Goal: Information Seeking & Learning: Find specific fact

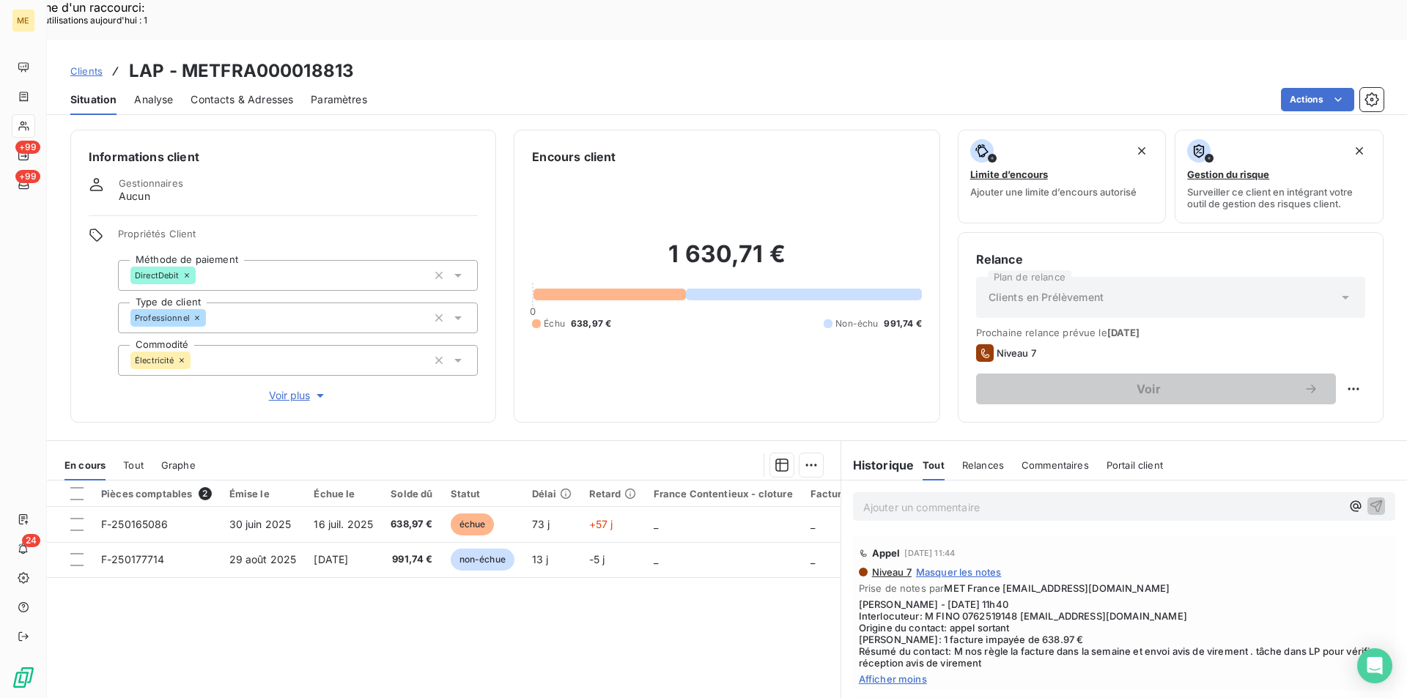
click at [28, 140] on nav "+99 +99" at bounding box center [23, 126] width 23 height 141
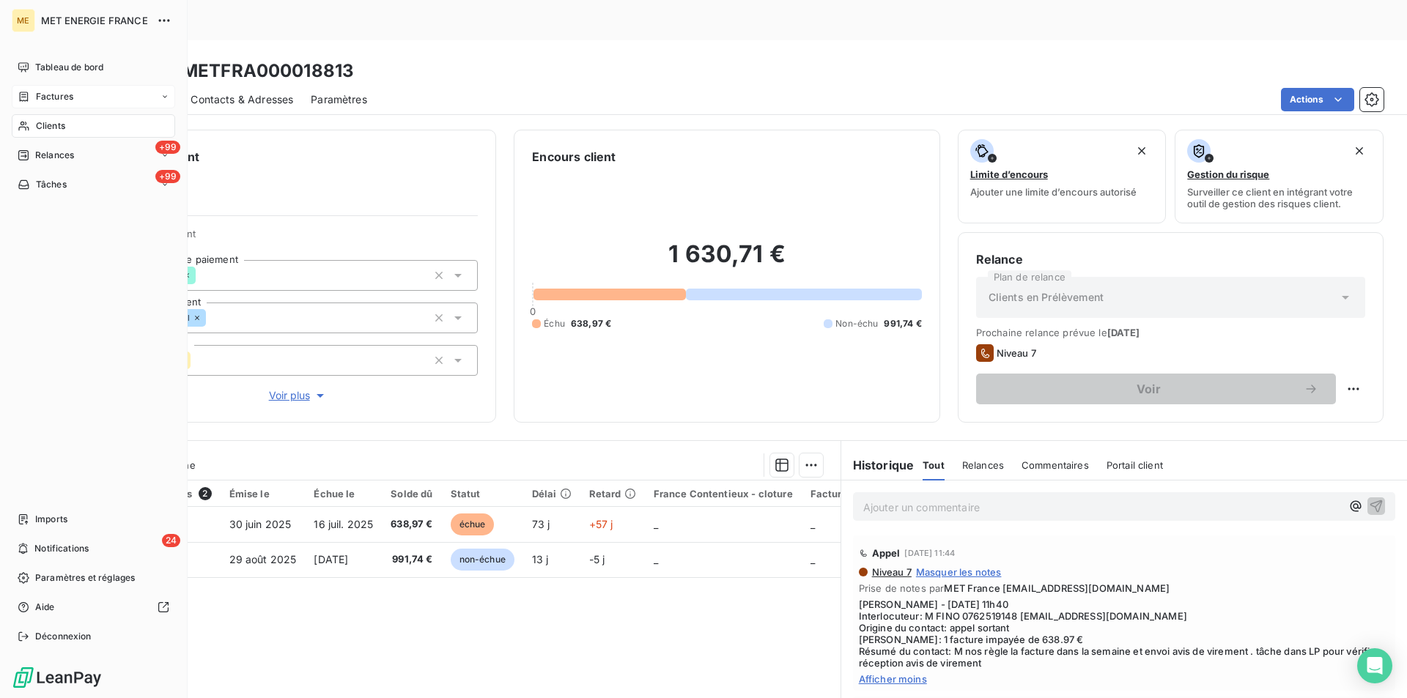
click at [48, 97] on span "Factures" at bounding box center [54, 96] width 37 height 13
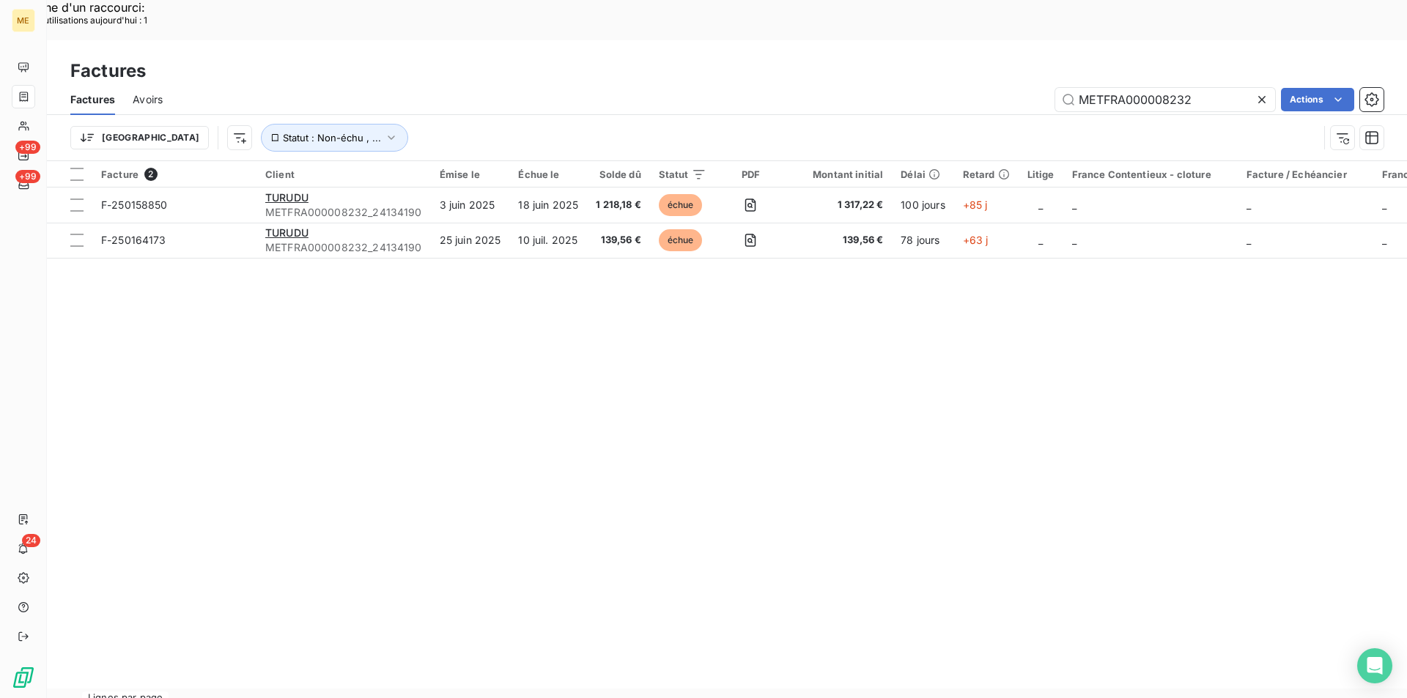
drag, startPoint x: 1199, startPoint y: 54, endPoint x: 1015, endPoint y: 45, distance: 184.1
click at [1015, 84] on div "Factures Avoirs METFRA000008232 Actions" at bounding box center [727, 99] width 1360 height 31
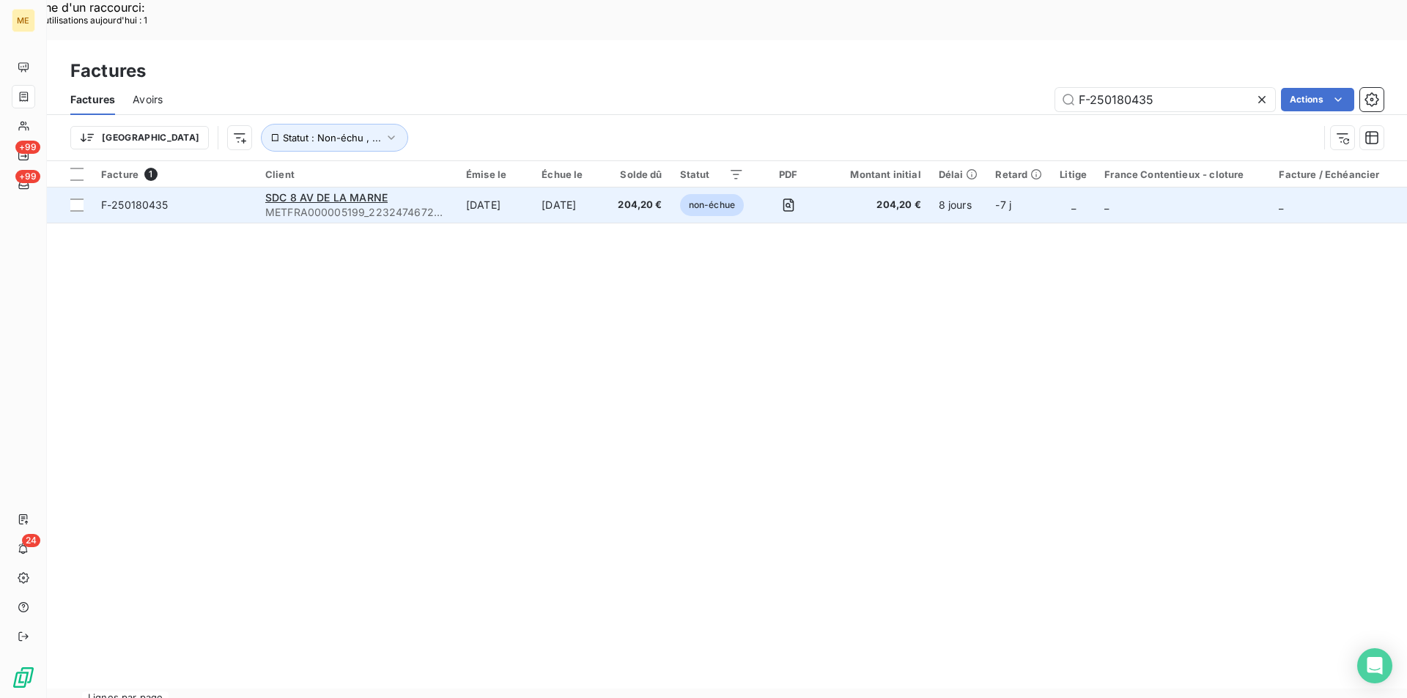
type input "F-250180435"
click at [157, 199] on span "F-250180435" at bounding box center [134, 205] width 67 height 12
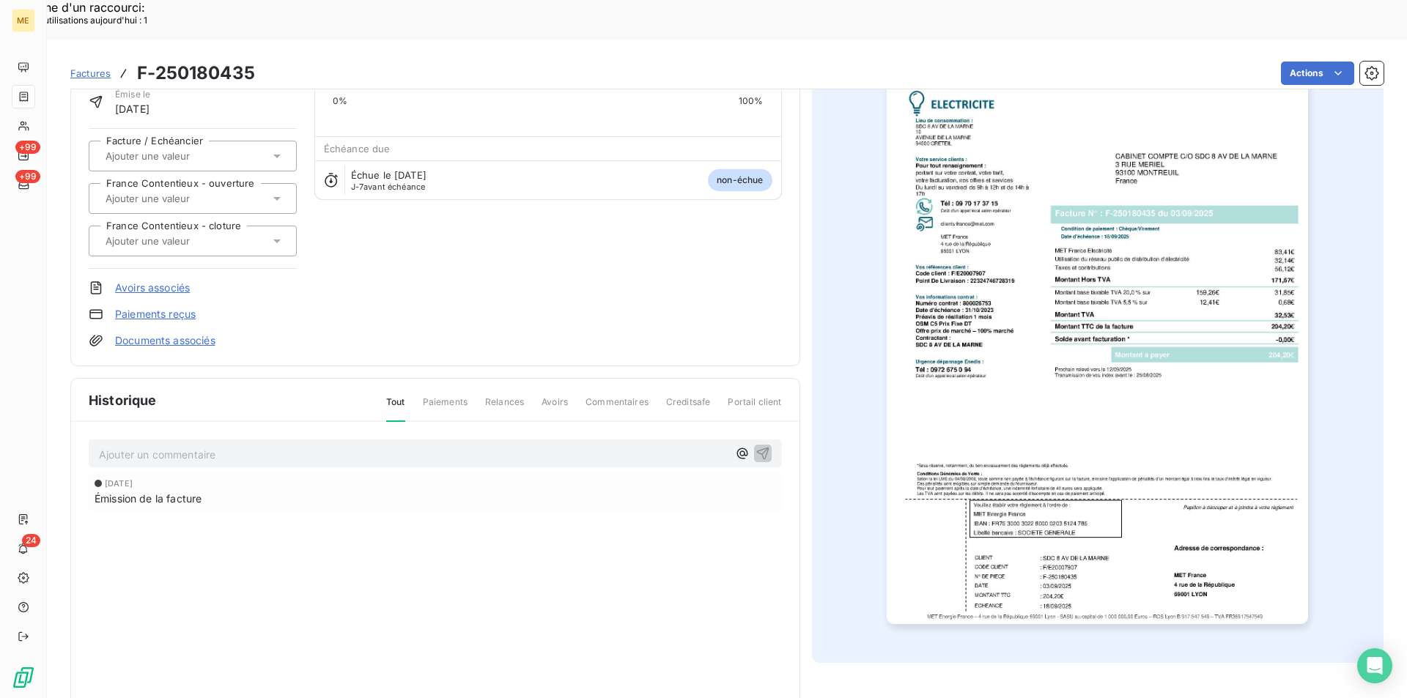
scroll to position [113, 0]
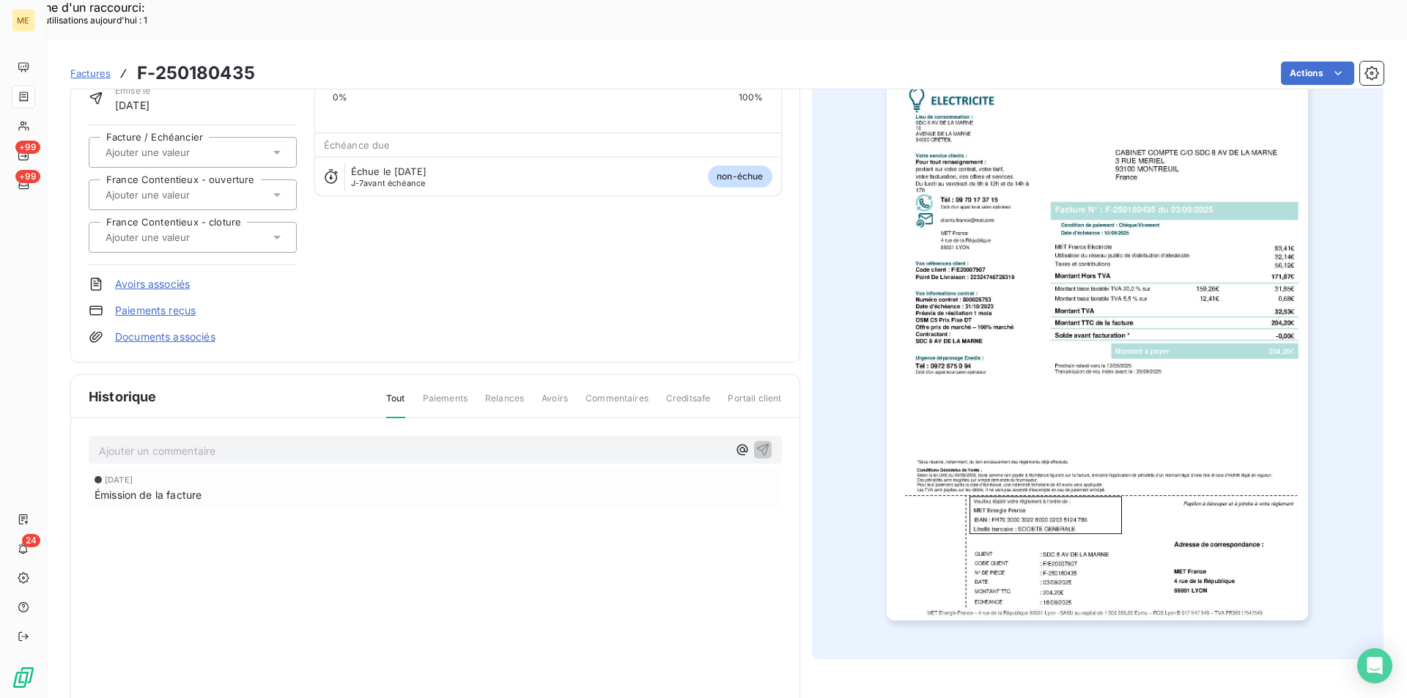
click at [307, 442] on p "Ajouter un commentaire ﻿" at bounding box center [413, 451] width 629 height 18
click at [368, 442] on p "Avis de virement envoyé par le client sur interaction" at bounding box center [413, 450] width 629 height 17
click at [183, 443] on span "Avis de virement envoyé par le client sur interaction : [URL][DOMAIN_NAME]" at bounding box center [287, 449] width 377 height 12
click at [763, 442] on icon "button" at bounding box center [762, 449] width 15 height 15
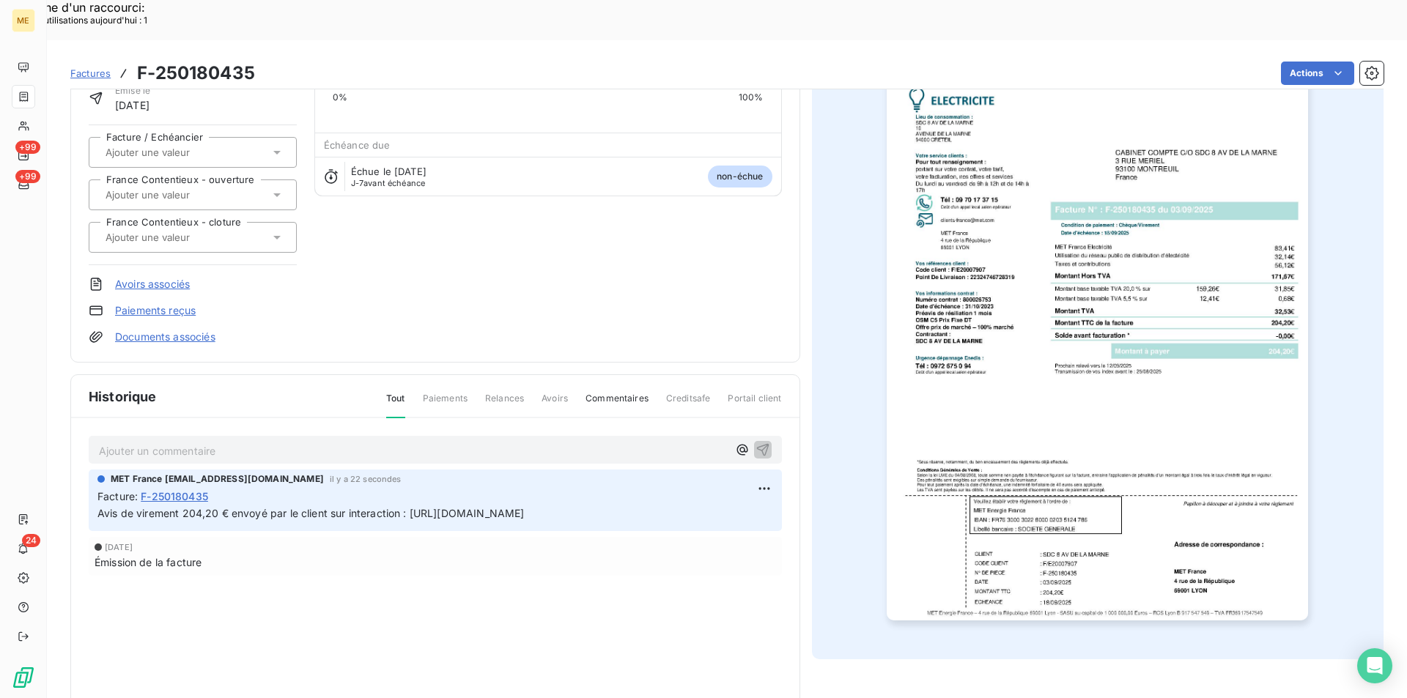
scroll to position [0, 0]
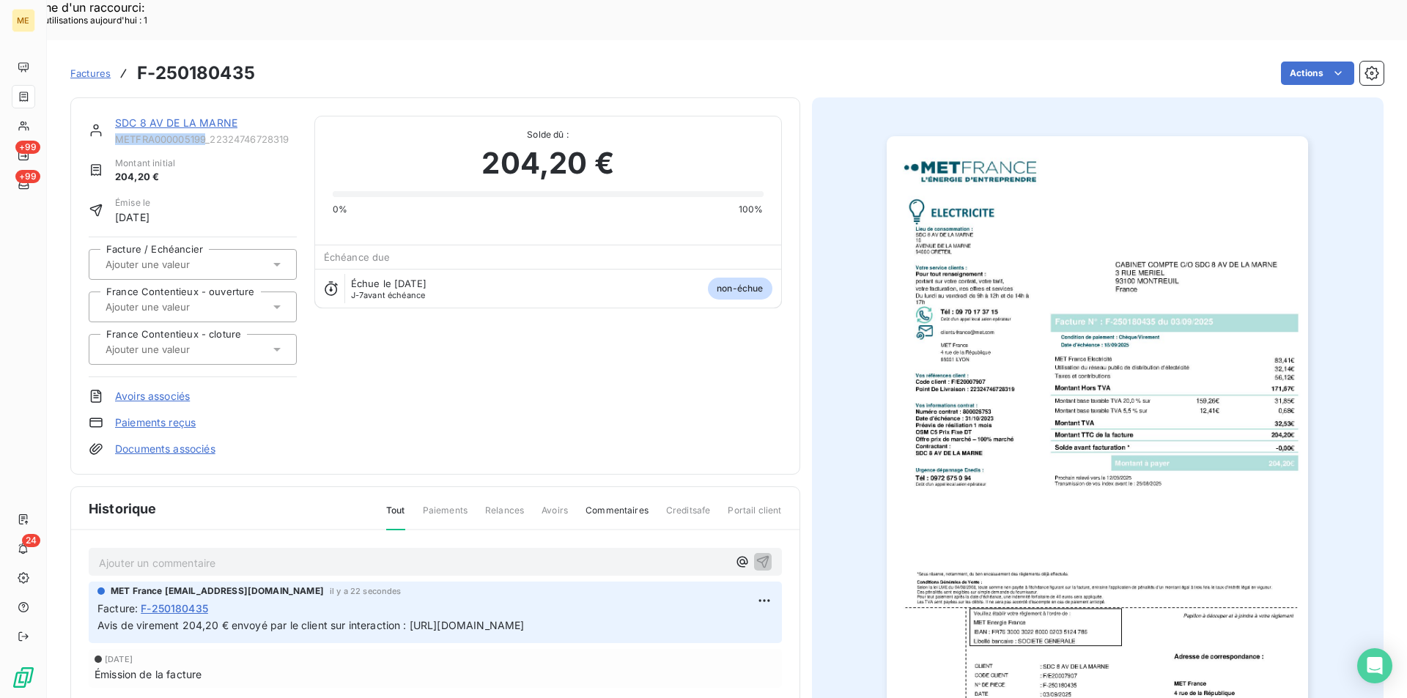
drag, startPoint x: 118, startPoint y: 97, endPoint x: 204, endPoint y: 94, distance: 86.5
click at [204, 133] on span "METFRA000005199_22324746728319" at bounding box center [206, 139] width 182 height 12
copy span "METFRA000005199"
click at [100, 67] on span "Factures" at bounding box center [90, 73] width 40 height 12
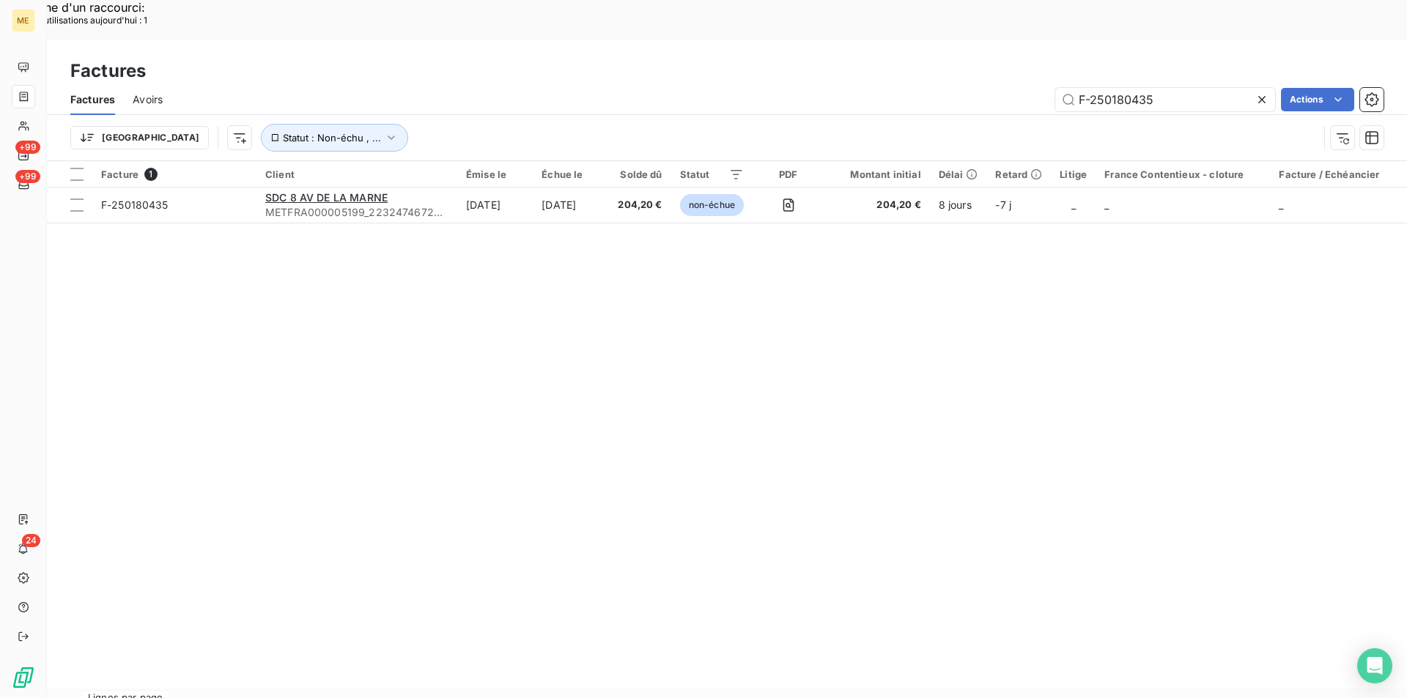
drag, startPoint x: 1158, startPoint y: 62, endPoint x: 887, endPoint y: 59, distance: 271.1
click at [887, 88] on div "F-250180435 Actions" at bounding box center [781, 99] width 1203 height 23
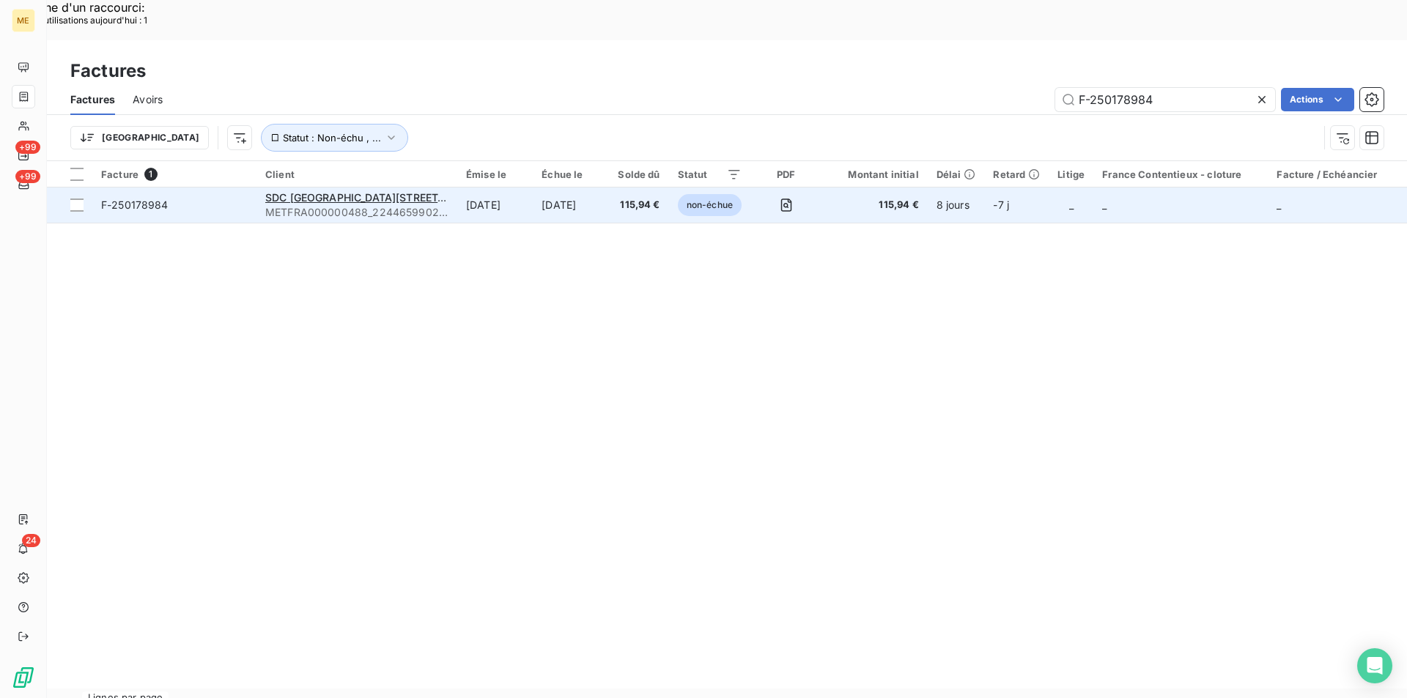
type input "F-250178984"
click at [151, 199] on span "F-250178984" at bounding box center [134, 205] width 67 height 12
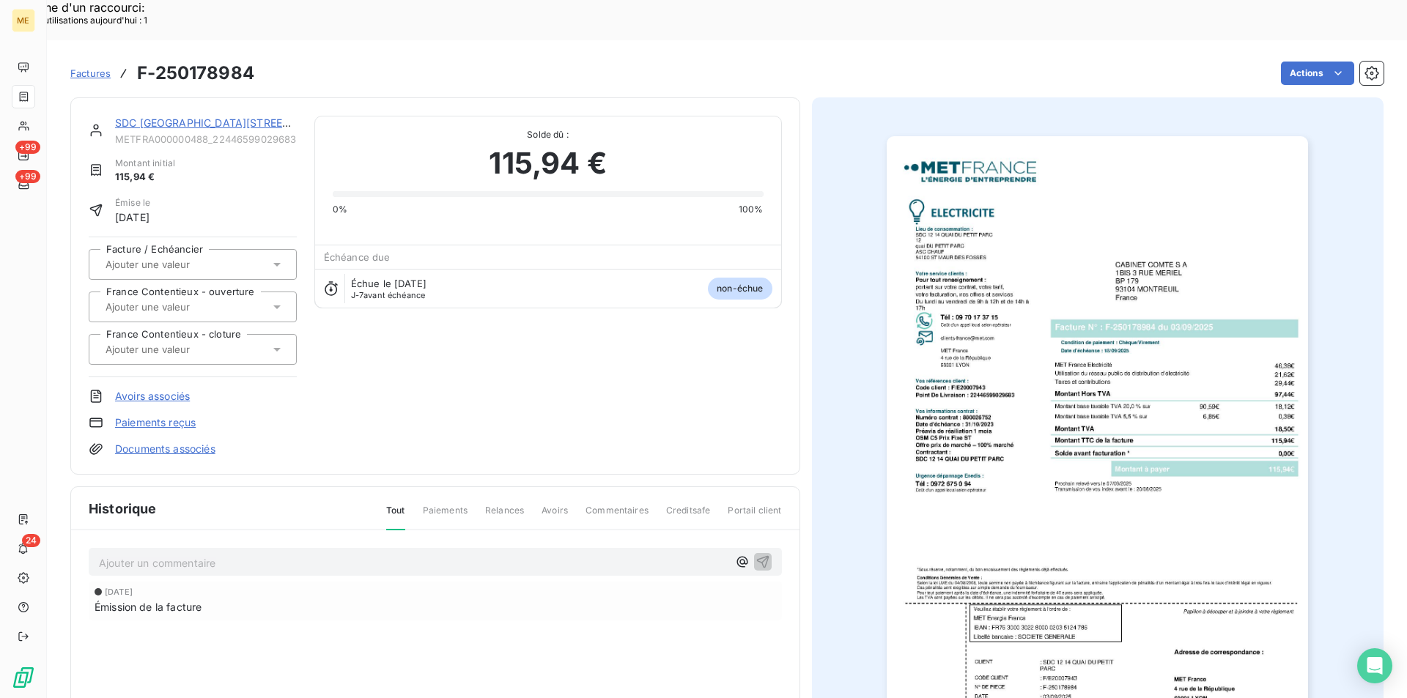
click at [414, 554] on p "Ajouter un commentaire ﻿" at bounding box center [413, 563] width 629 height 18
click at [759, 554] on icon "button" at bounding box center [762, 561] width 15 height 15
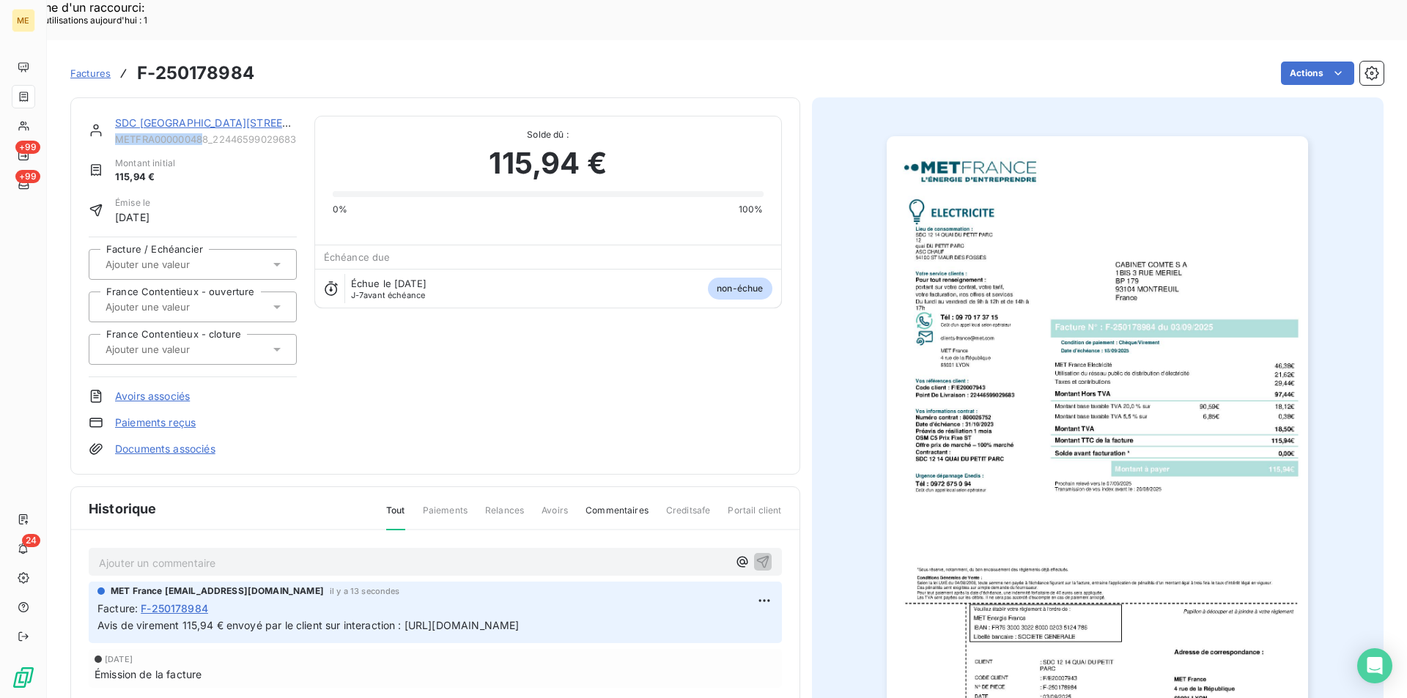
drag, startPoint x: 114, startPoint y: 97, endPoint x: 206, endPoint y: 97, distance: 91.6
click at [206, 116] on div "SDC [STREET_ADDRESS] METFRA000000488_22446599029683" at bounding box center [193, 130] width 208 height 29
drag, startPoint x: 198, startPoint y: 97, endPoint x: 191, endPoint y: 101, distance: 7.5
click at [177, 133] on span "METFRA000000488_22446599029683" at bounding box center [206, 139] width 182 height 12
drag, startPoint x: 208, startPoint y: 100, endPoint x: 119, endPoint y: 102, distance: 89.4
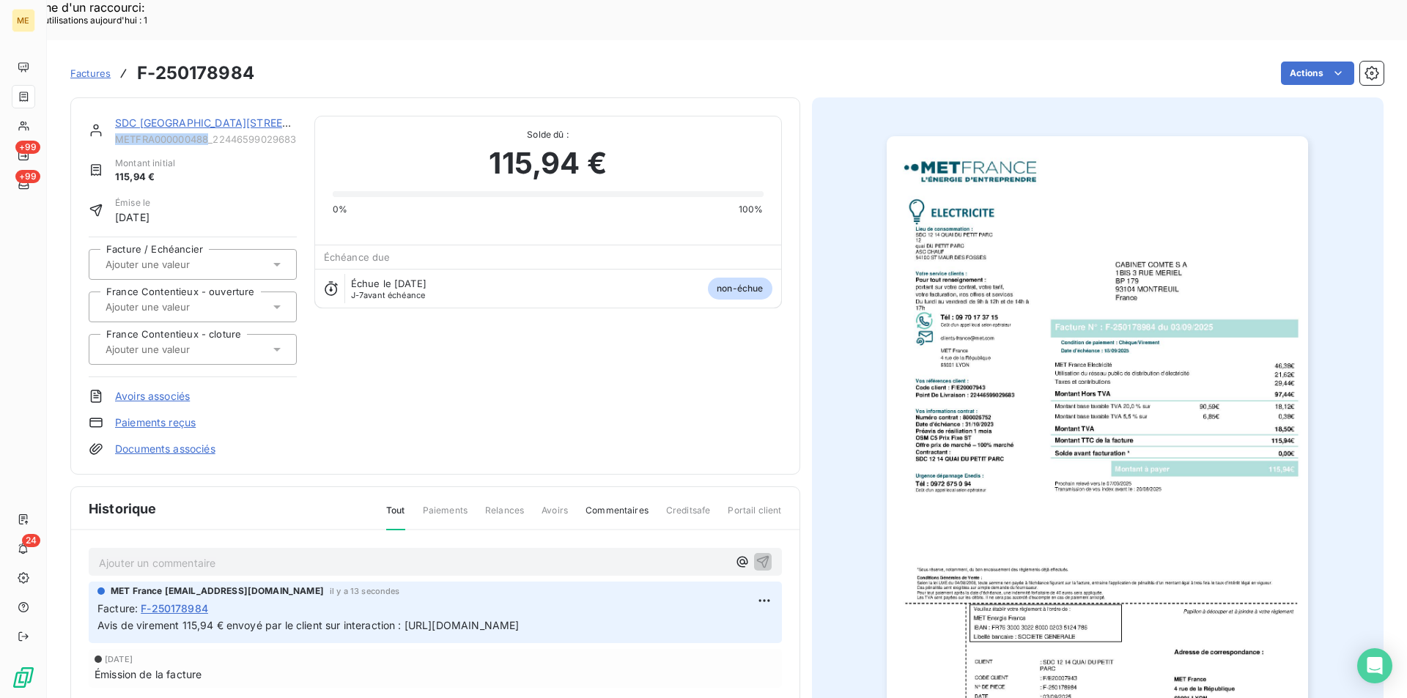
click at [119, 133] on span "METFRA000000488_22446599029683" at bounding box center [206, 139] width 182 height 12
copy span "METFRA000000488"
